Goal: Transaction & Acquisition: Book appointment/travel/reservation

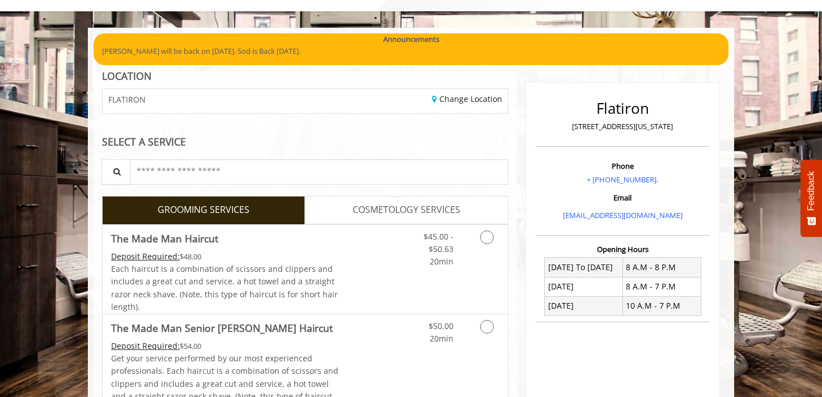
scroll to position [96, 0]
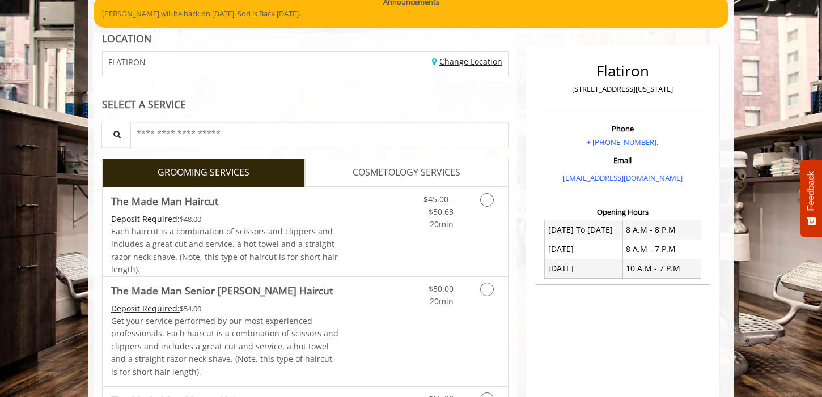
click at [456, 63] on link "Change Location" at bounding box center [467, 61] width 70 height 11
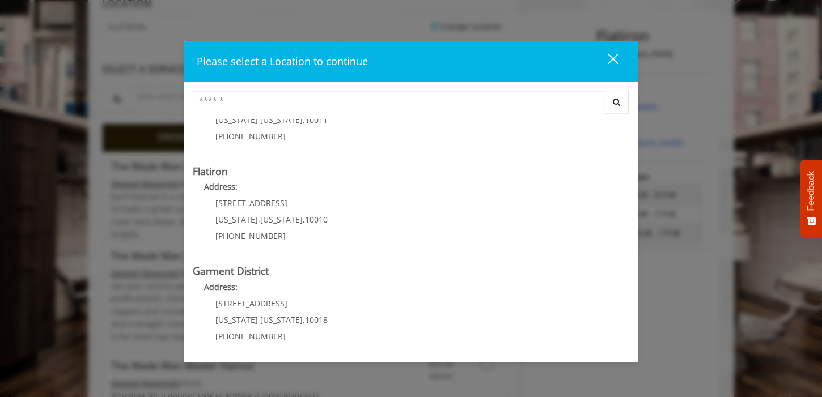
scroll to position [138, 0]
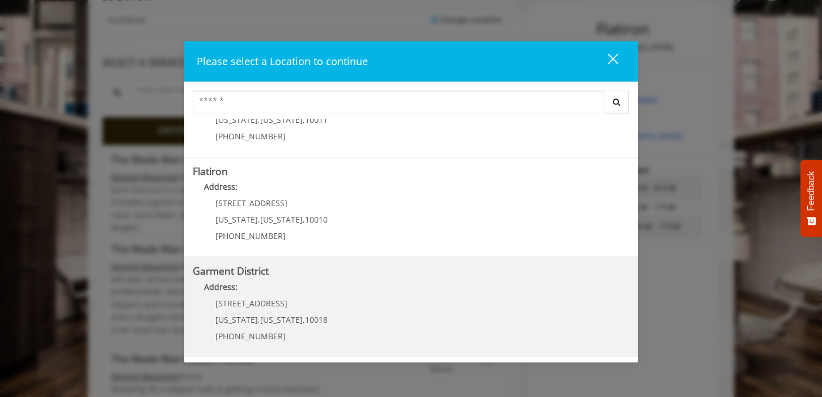
click at [291, 299] on p "1400 Broadway" at bounding box center [271, 303] width 112 height 8
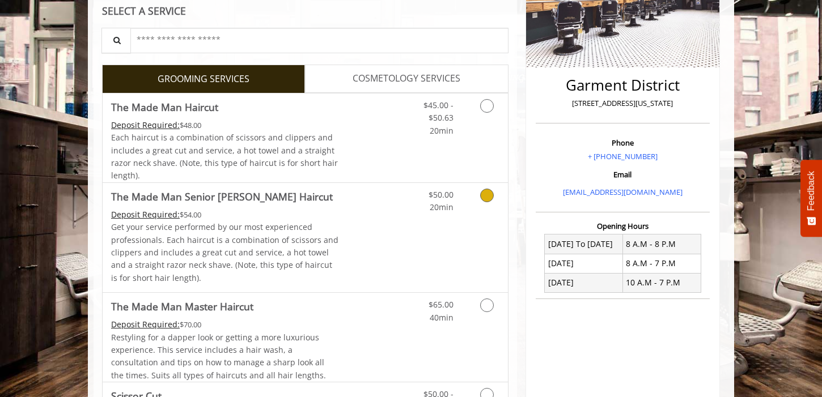
scroll to position [232, 0]
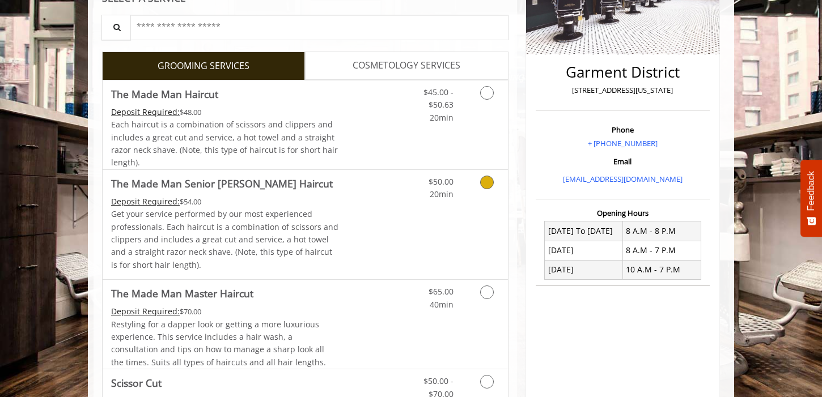
click at [483, 183] on icon "Grooming services" at bounding box center [487, 183] width 14 height 14
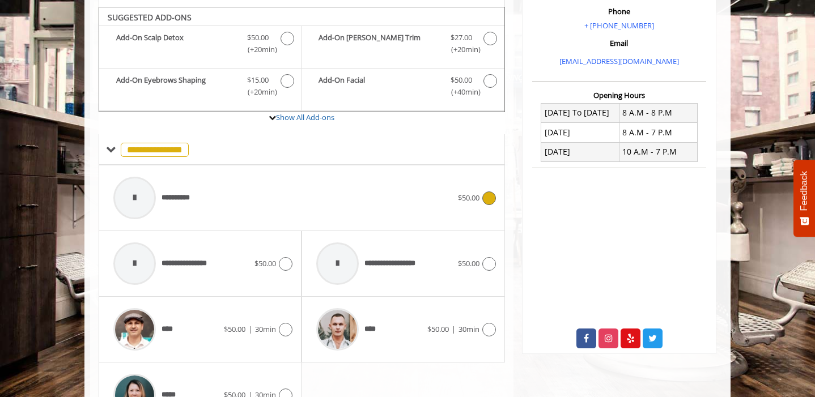
scroll to position [357, 0]
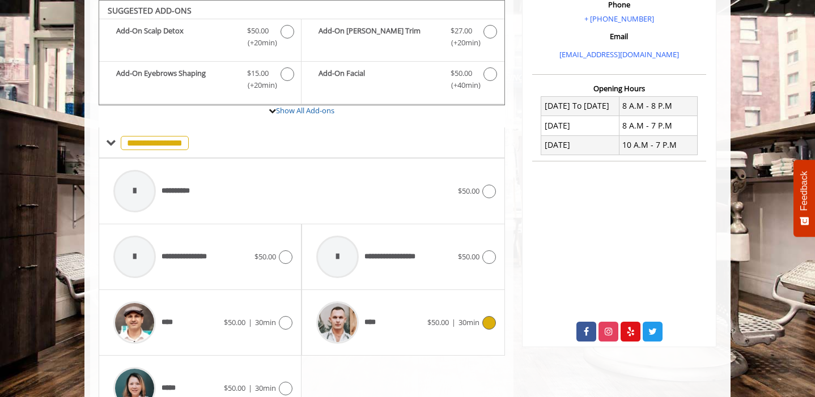
click at [484, 324] on icon at bounding box center [489, 323] width 14 height 14
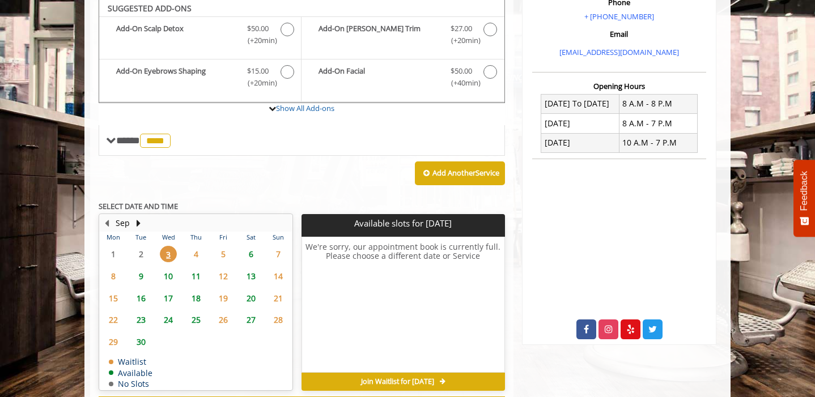
scroll to position [358, 0]
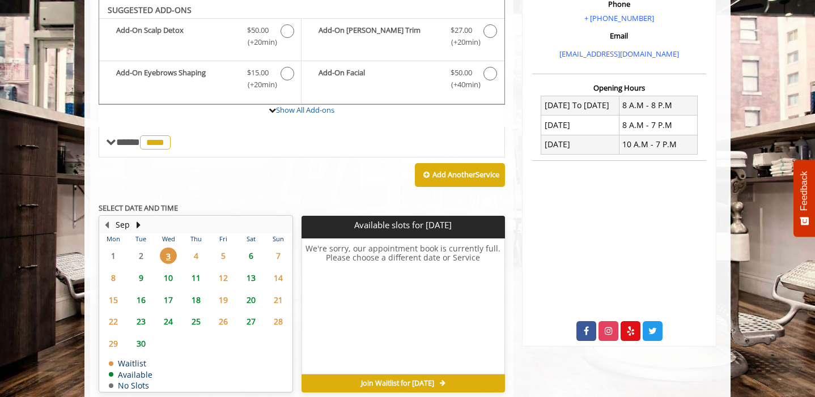
click at [172, 280] on span "10" at bounding box center [168, 278] width 17 height 16
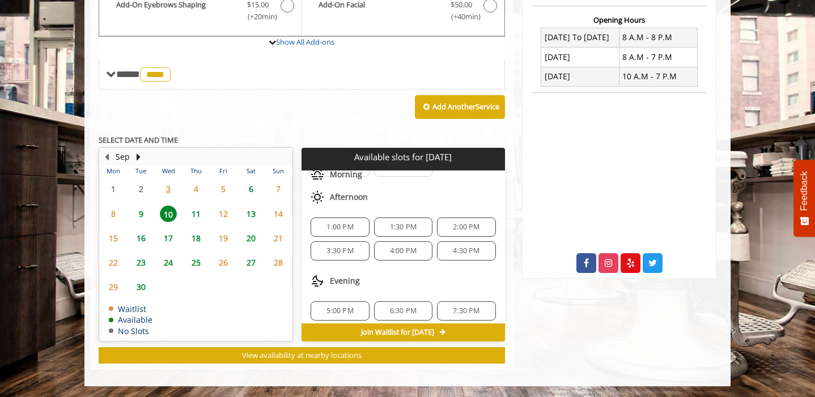
scroll to position [75, 0]
click at [454, 248] on span "4:30 PM" at bounding box center [466, 244] width 27 height 9
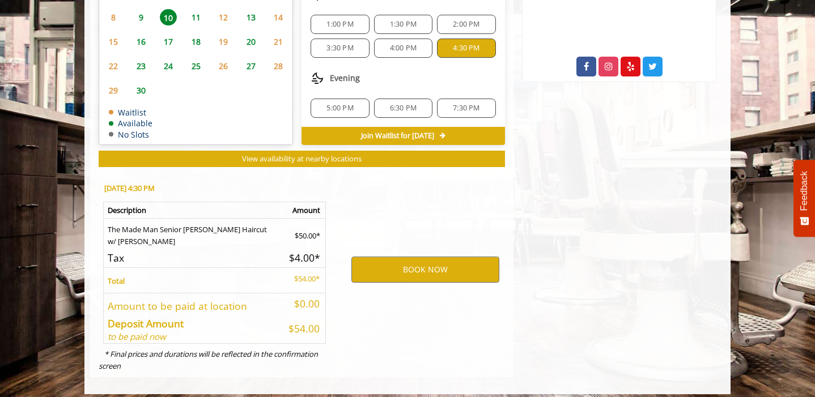
scroll to position [630, 0]
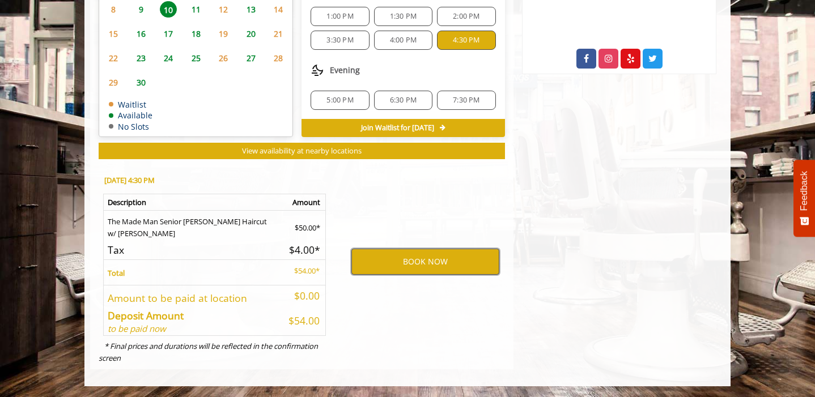
click at [408, 258] on button "BOOK NOW" at bounding box center [425, 262] width 148 height 26
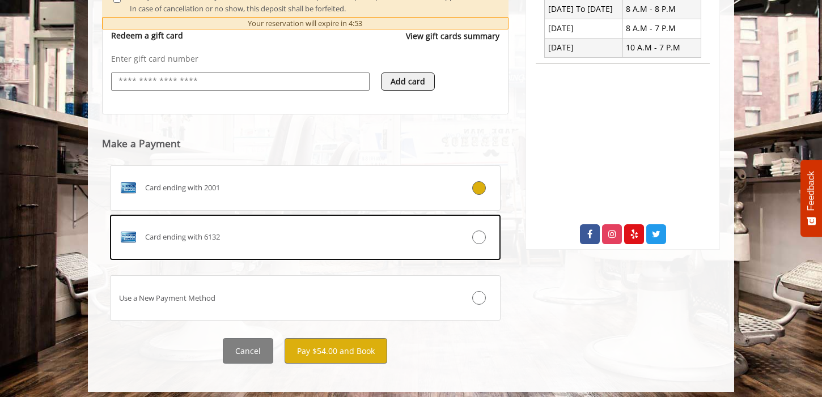
scroll to position [461, 0]
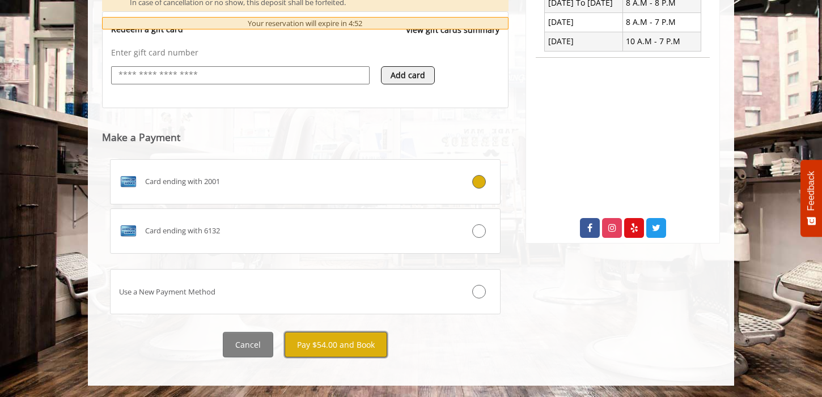
click at [322, 347] on button "Pay $54.00 and Book" at bounding box center [335, 344] width 103 height 25
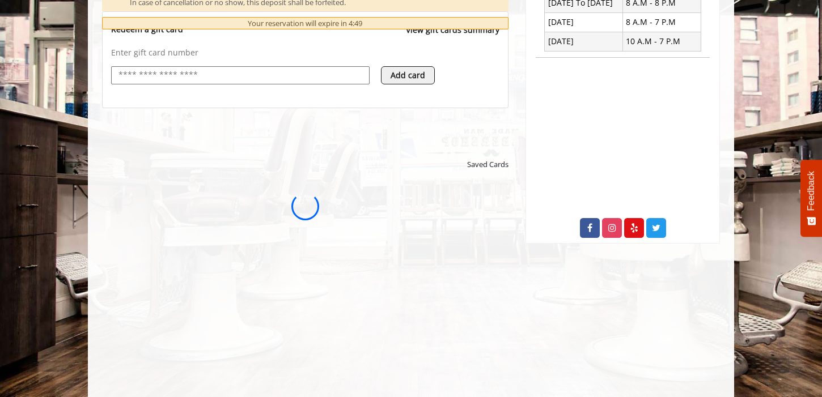
scroll to position [0, 0]
